Goal: Find specific page/section: Find specific page/section

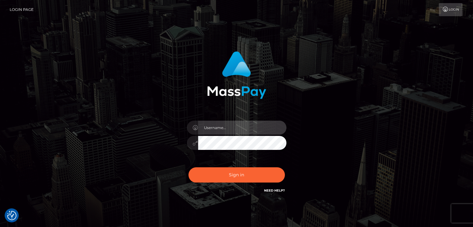
type input "Edward"
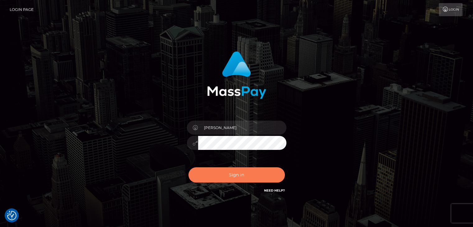
click at [240, 172] on button "Sign in" at bounding box center [237, 174] width 96 height 15
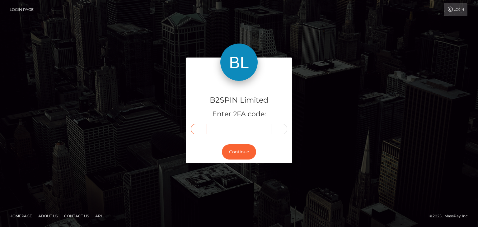
click at [199, 128] on input "text" at bounding box center [199, 129] width 16 height 11
paste input "0"
type input "0"
type input "1"
type input "6"
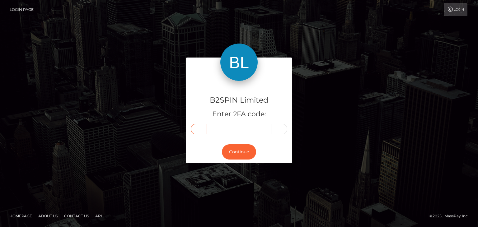
type input "4"
type input "9"
type input "2"
click at [246, 154] on button "Continue" at bounding box center [239, 151] width 34 height 15
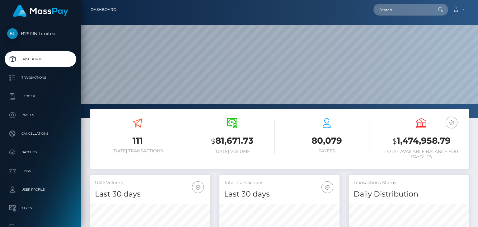
scroll to position [110, 119]
click at [401, 16] on div "Loading... Loading... Account Edit Profile Logout" at bounding box center [294, 9] width 347 height 13
click at [403, 12] on input "text" at bounding box center [402, 10] width 58 height 12
paste input "1277007016"
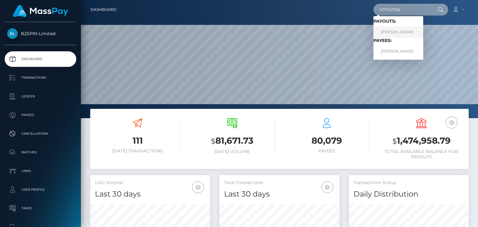
type input "1277007016"
click at [398, 32] on link "GLENN GREGORY DOBROVOLC" at bounding box center [398, 32] width 50 height 12
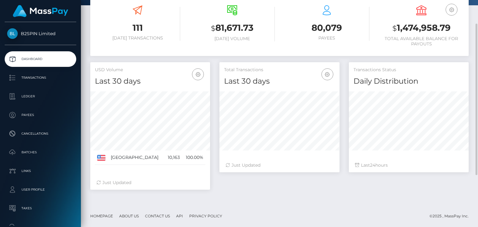
scroll to position [0, 0]
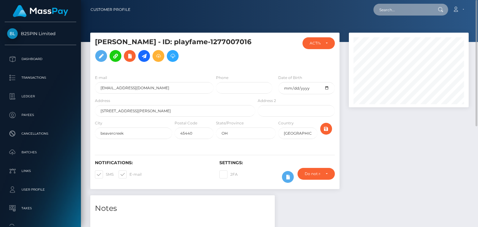
click at [401, 9] on input "text" at bounding box center [402, 10] width 58 height 12
paste input "1229248636"
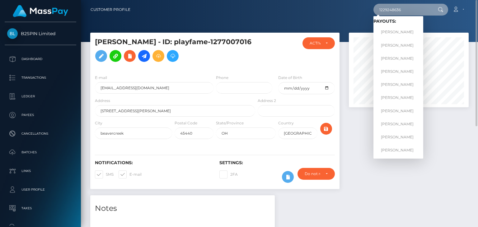
type input "1229248636"
click at [396, 31] on link "ALLISON MEAGAN BYRNES" at bounding box center [398, 32] width 50 height 12
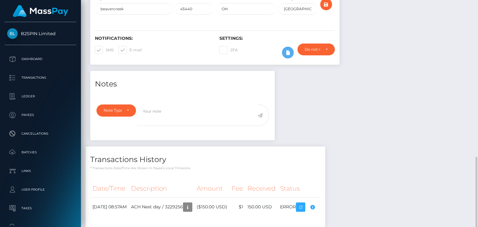
scroll to position [180, 0]
